Goal: Transaction & Acquisition: Purchase product/service

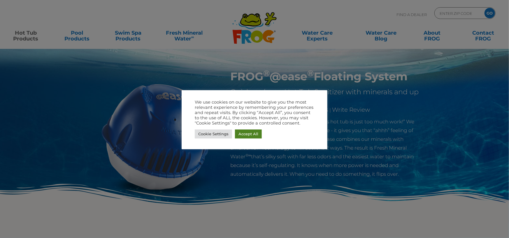
click at [252, 135] on link "Accept All" at bounding box center [248, 134] width 27 height 9
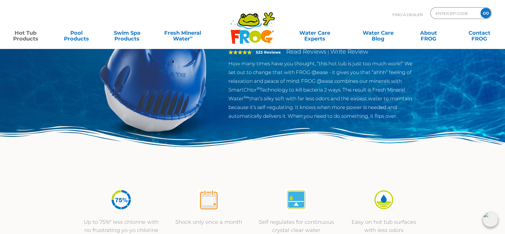
scroll to position [29, 0]
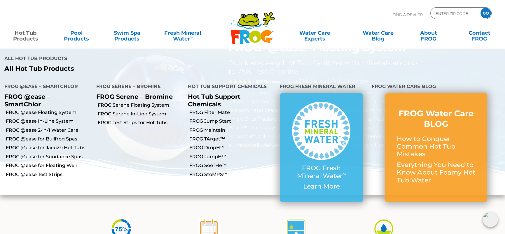
click at [24, 36] on link "Hot Tub Products" at bounding box center [25, 33] width 39 height 12
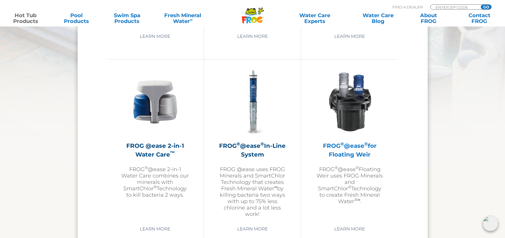
scroll to position [845, 0]
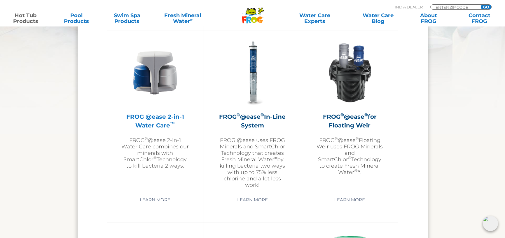
click at [158, 68] on img at bounding box center [155, 73] width 68 height 68
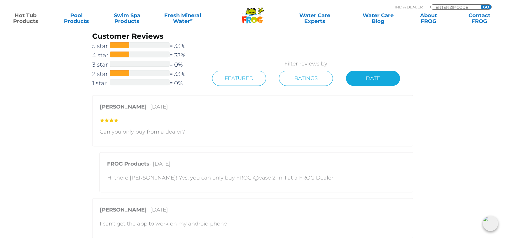
scroll to position [758, 0]
